Goal: Transaction & Acquisition: Purchase product/service

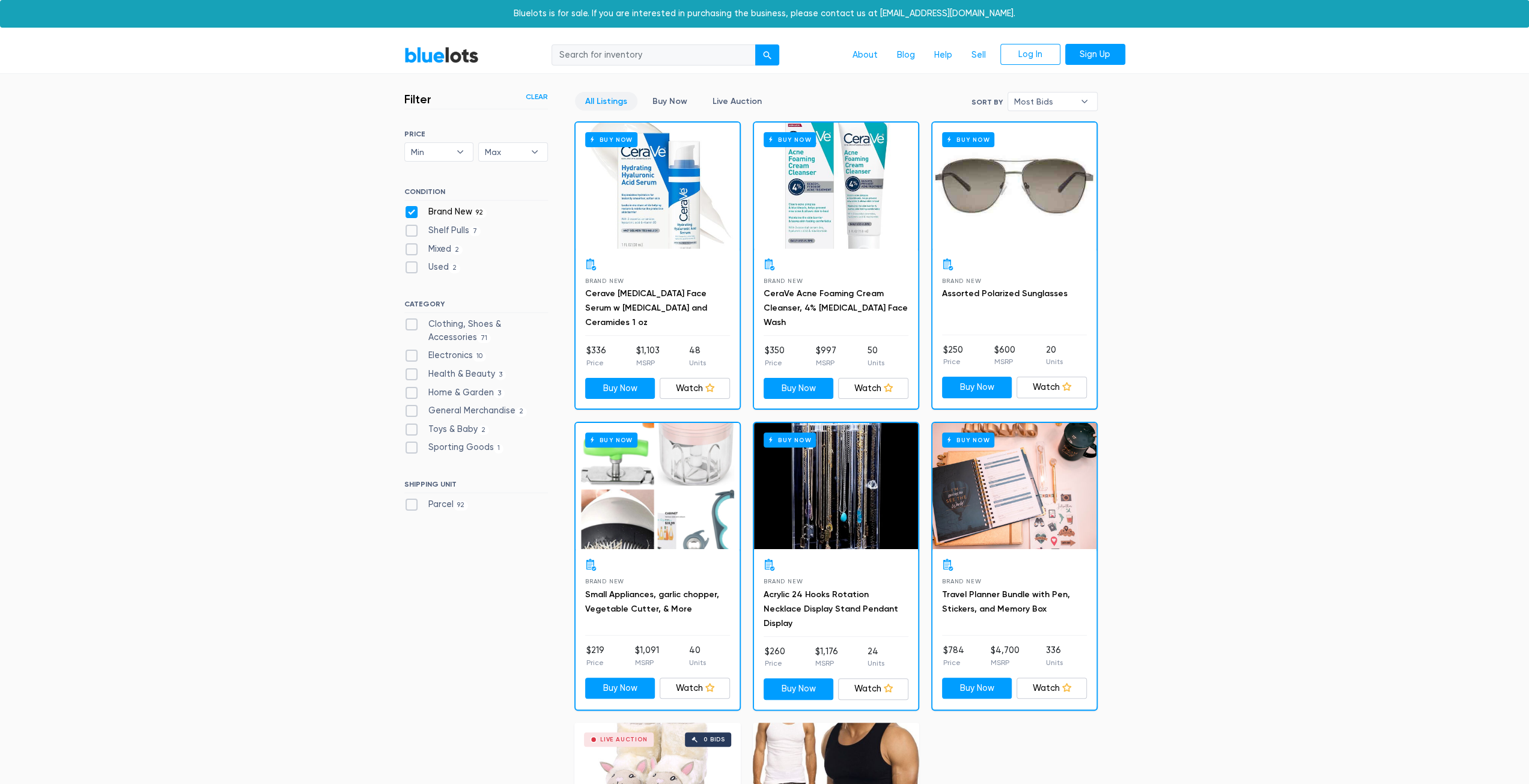
click at [447, 66] on div "BlueLots About Blog Help Sell Log In Sign Up" at bounding box center [764, 55] width 739 height 23
click at [453, 58] on link "BlueLots" at bounding box center [441, 55] width 75 height 17
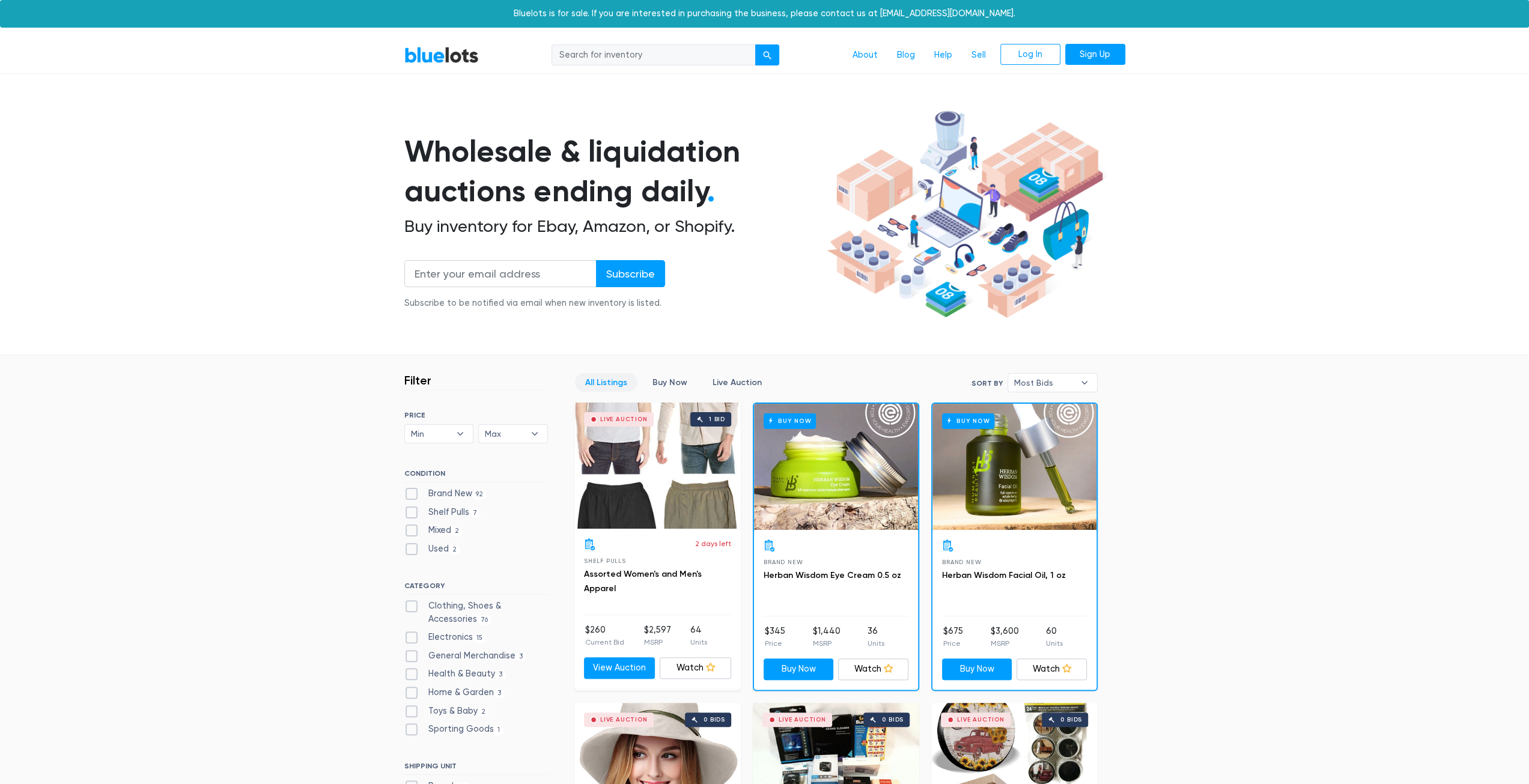
click at [424, 492] on label "Brand New 92" at bounding box center [445, 494] width 83 height 13
click at [412, 492] on New"] "Brand New 92" at bounding box center [408, 492] width 8 height 8
checkbox New"] "true"
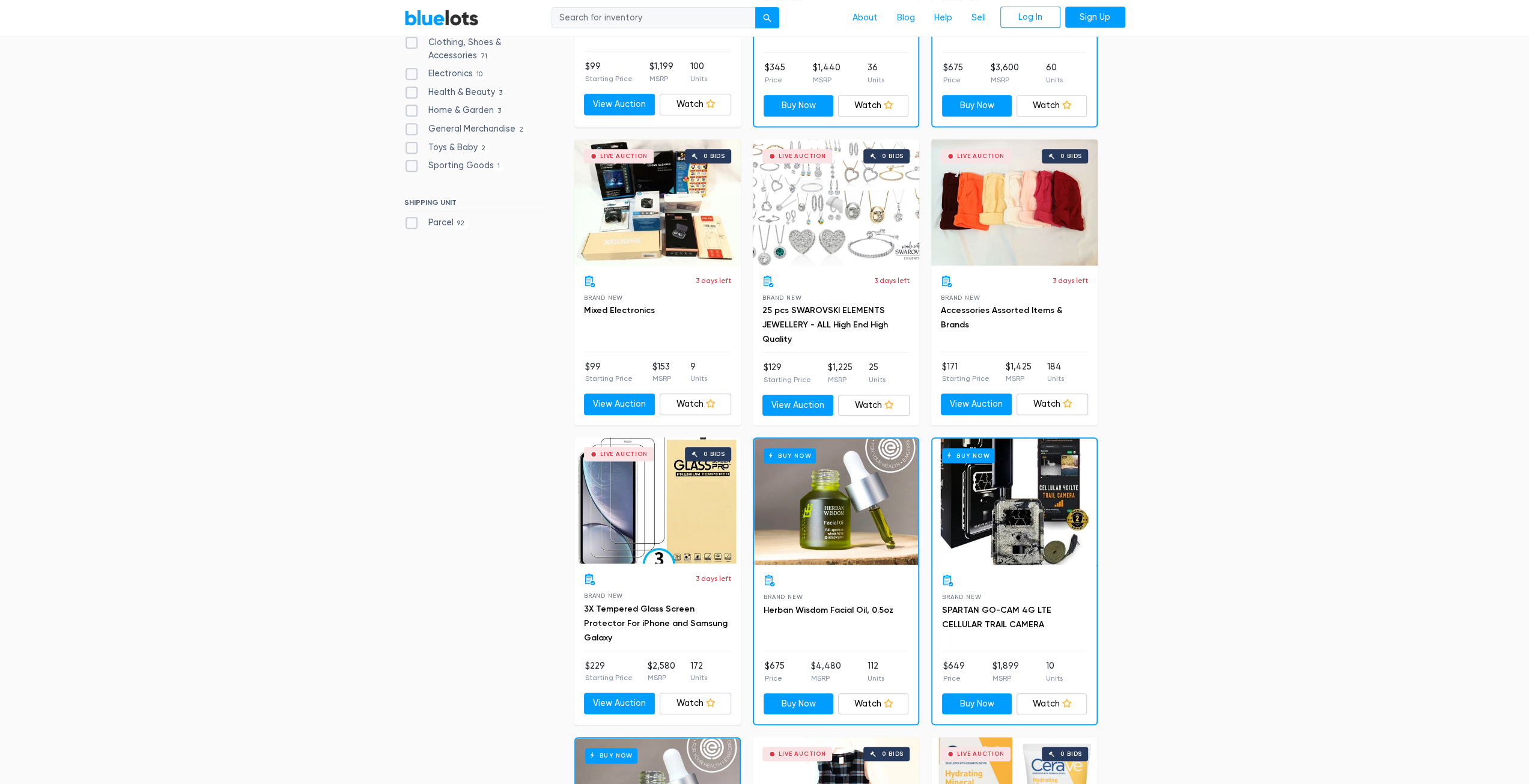
scroll to position [203, 0]
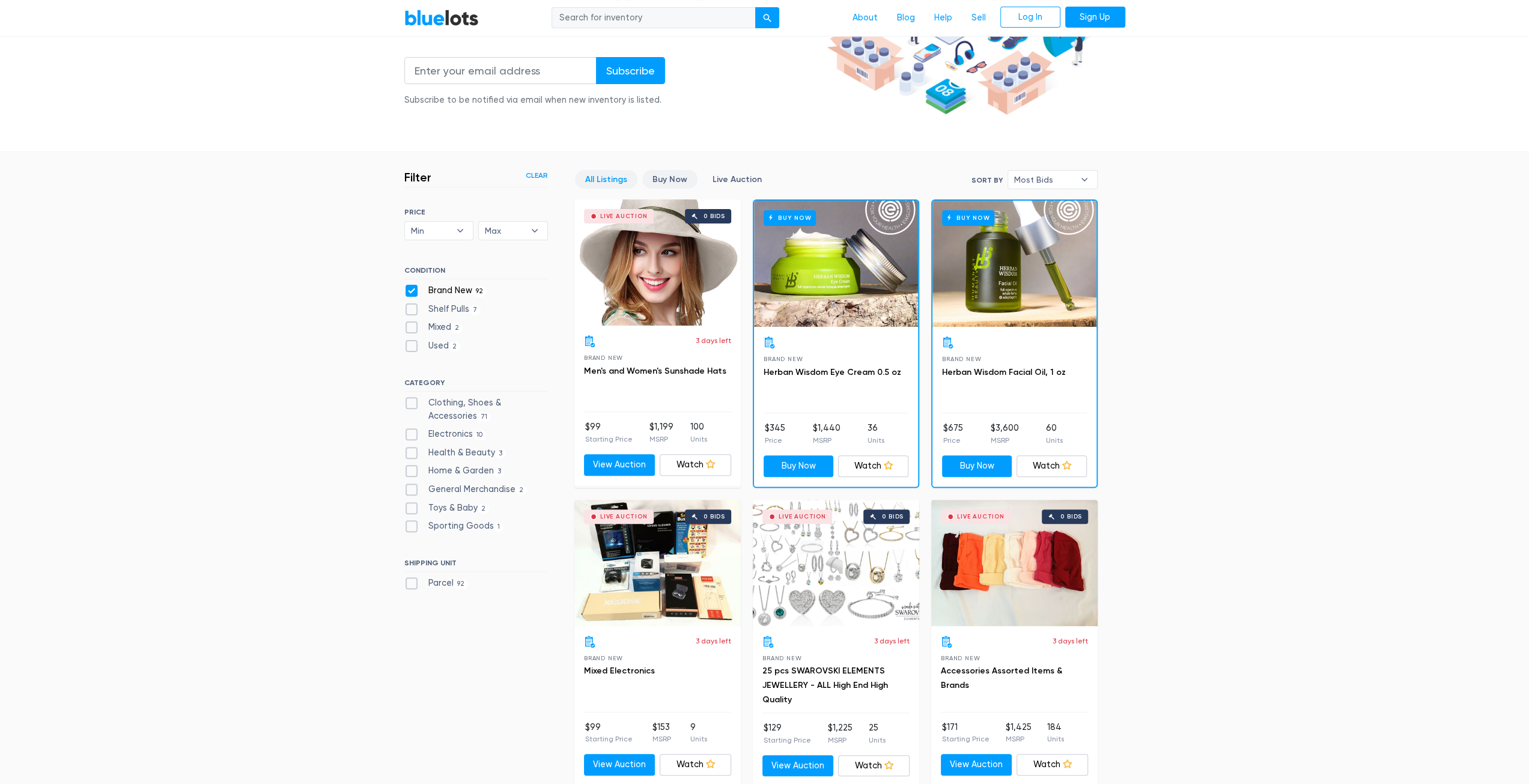
click at [680, 178] on link "Buy Now" at bounding box center [670, 180] width 55 height 19
